Goal: Subscribe to service/newsletter

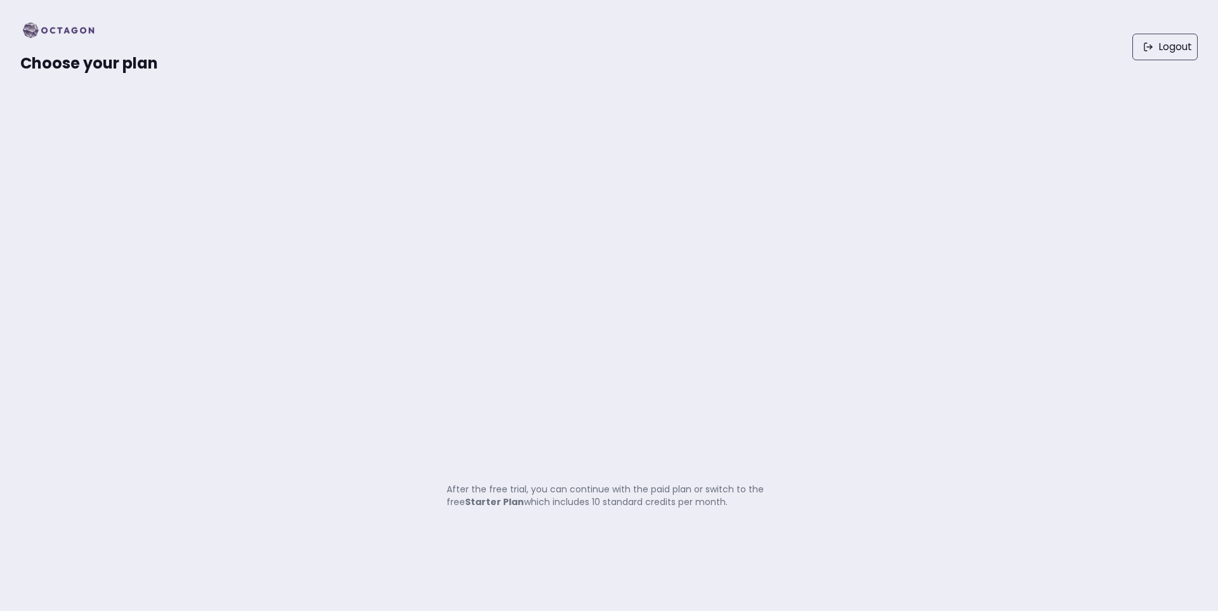
click at [103, 70] on span "Choose your plan" at bounding box center [89, 63] width 138 height 21
click at [100, 68] on span "Choose your plan" at bounding box center [89, 63] width 138 height 21
drag, startPoint x: 708, startPoint y: 492, endPoint x: 719, endPoint y: 500, distance: 13.2
click at [738, 494] on p "After the free trial, you can continue with the paid plan or switch to the free…" at bounding box center [609, 495] width 325 height 25
click at [696, 508] on p "After the free trial, you can continue with the paid plan or switch to the free…" at bounding box center [609, 495] width 325 height 25
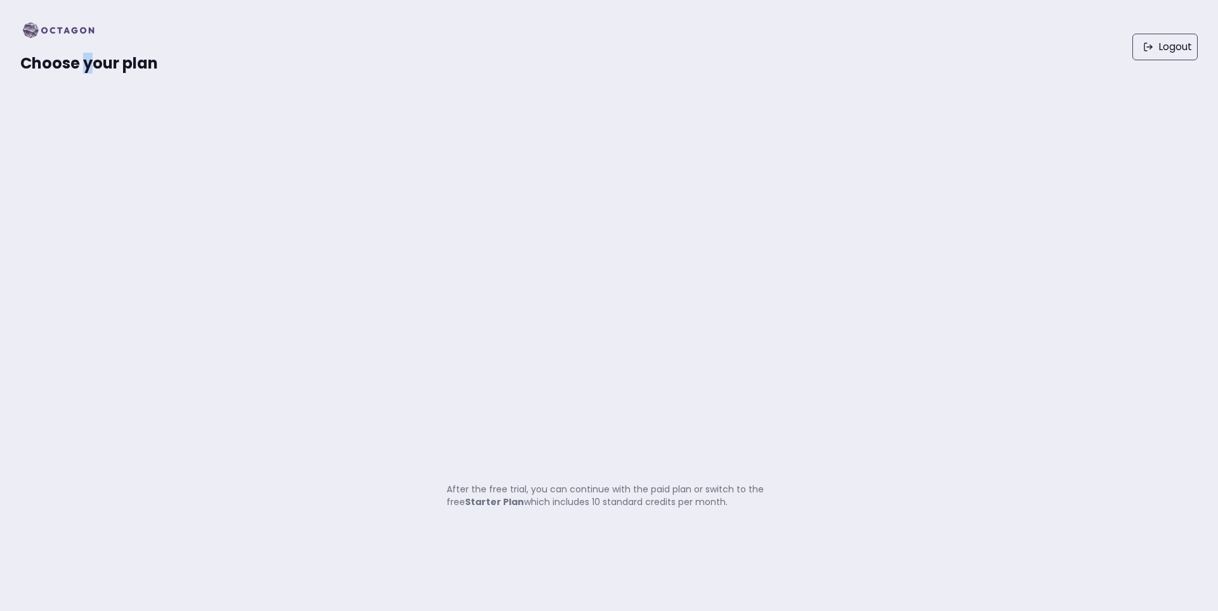
drag, startPoint x: 91, startPoint y: 67, endPoint x: 82, endPoint y: 73, distance: 10.6
click at [82, 73] on span "Choose your plan" at bounding box center [89, 63] width 138 height 21
click at [70, 42] on div "Choose your plan" at bounding box center [89, 46] width 138 height 53
click at [79, 22] on img at bounding box center [62, 30] width 84 height 20
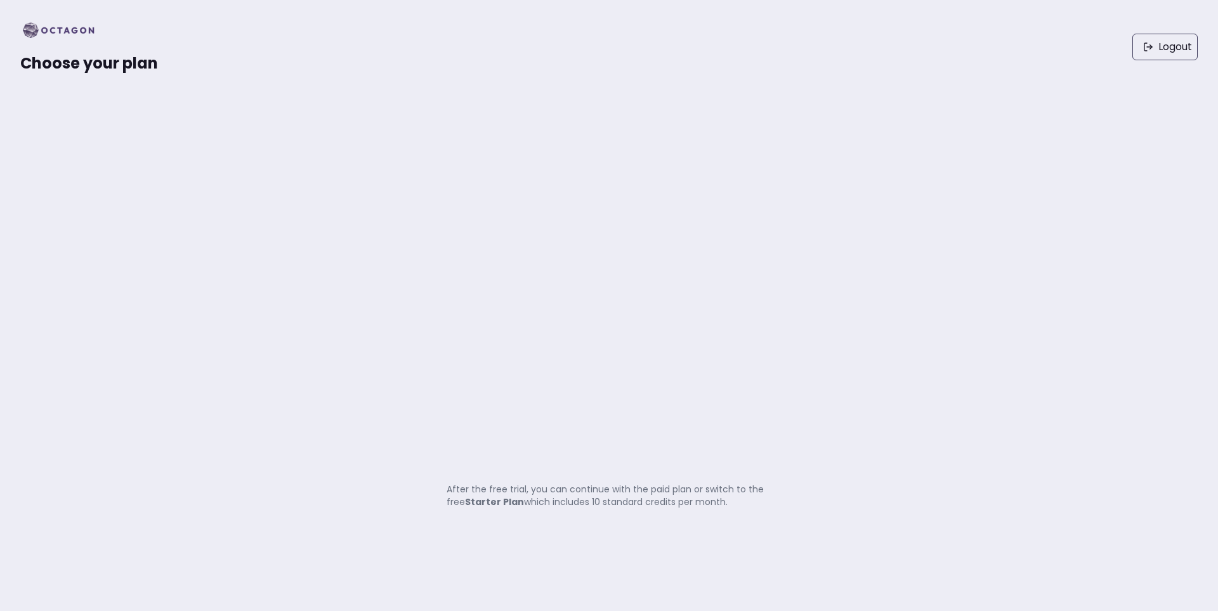
click at [78, 27] on img at bounding box center [62, 30] width 84 height 20
